Goal: Information Seeking & Learning: Check status

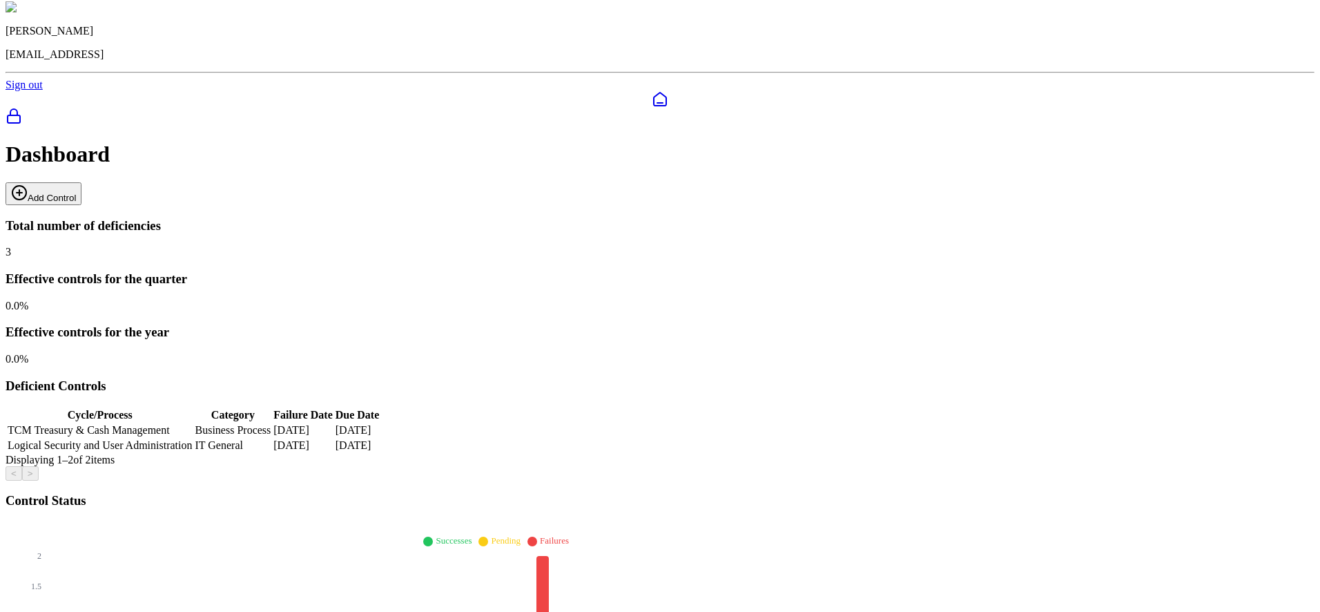
scroll to position [48, 0]
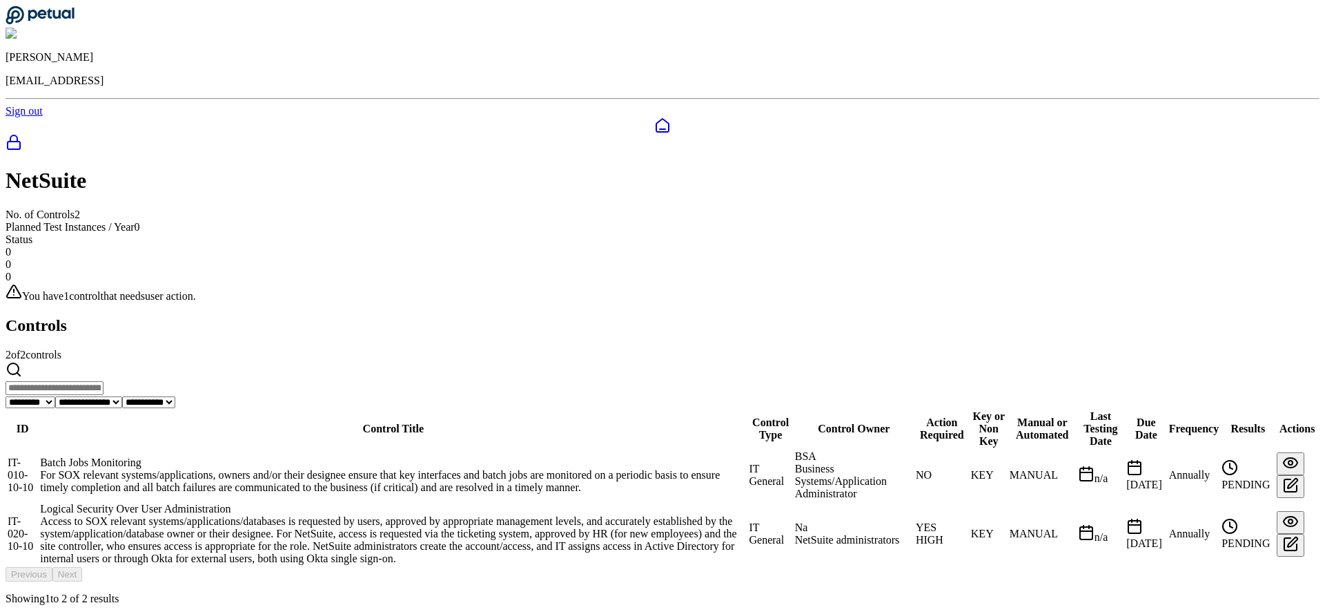
click at [469, 449] on td "Batch Jobs Monitoring For SOX relevant systems/applications, owners and/or thei…" at bounding box center [393, 474] width 708 height 51
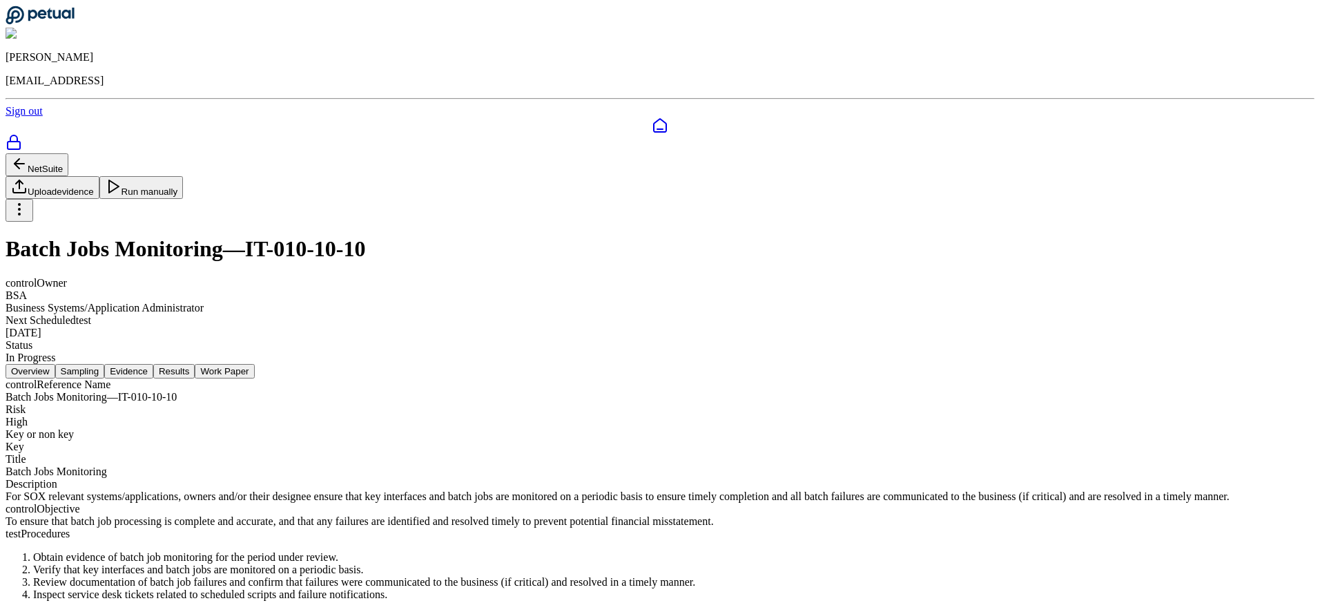
click at [422, 364] on nav "Overview Sampling Evidence Results Work Paper" at bounding box center [660, 371] width 1309 height 14
click at [432, 364] on nav "Overview Sampling Evidence Results Work Paper" at bounding box center [660, 371] width 1309 height 14
click at [153, 364] on button "Evidence" at bounding box center [128, 371] width 49 height 14
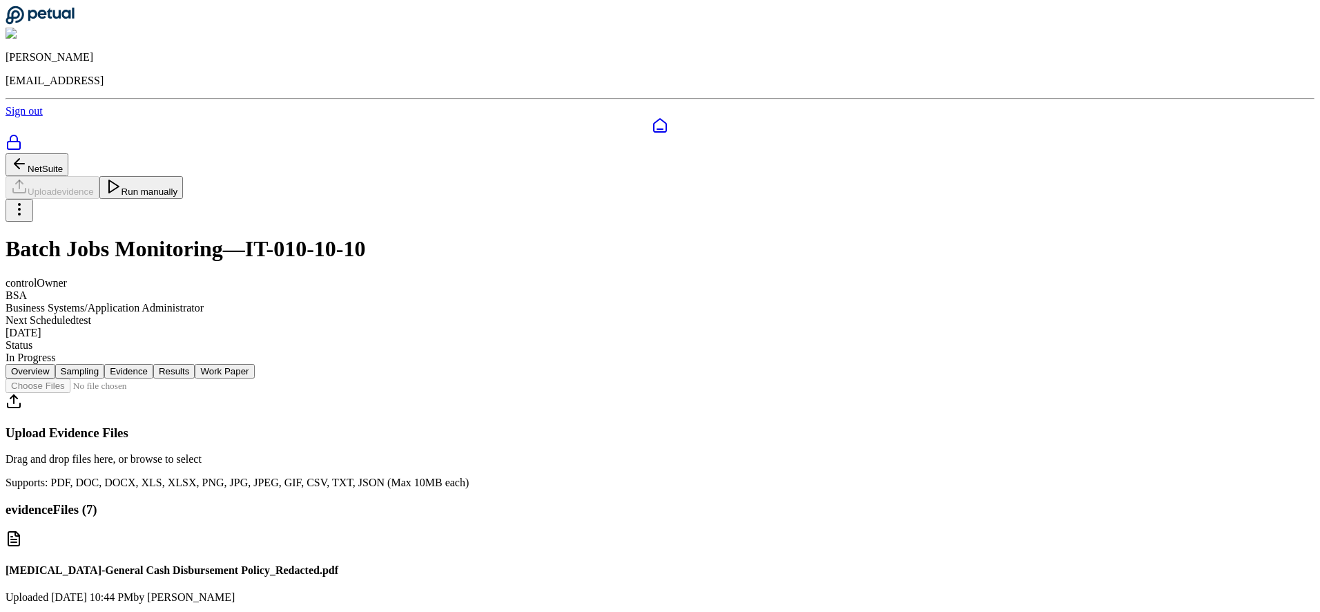
scroll to position [289, 0]
click at [72, 28] on img at bounding box center [39, 34] width 66 height 12
click at [43, 107] on link "Sign out" at bounding box center [24, 111] width 37 height 12
